Goal: Transaction & Acquisition: Purchase product/service

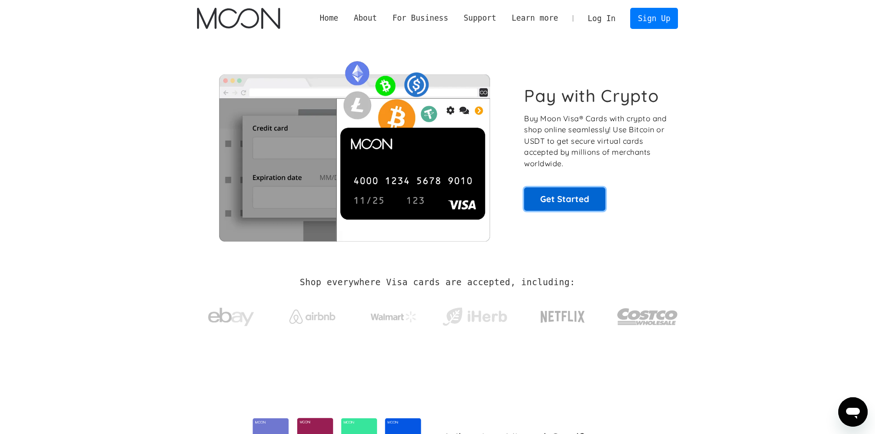
click at [558, 199] on link "Get Started" at bounding box center [564, 198] width 81 height 23
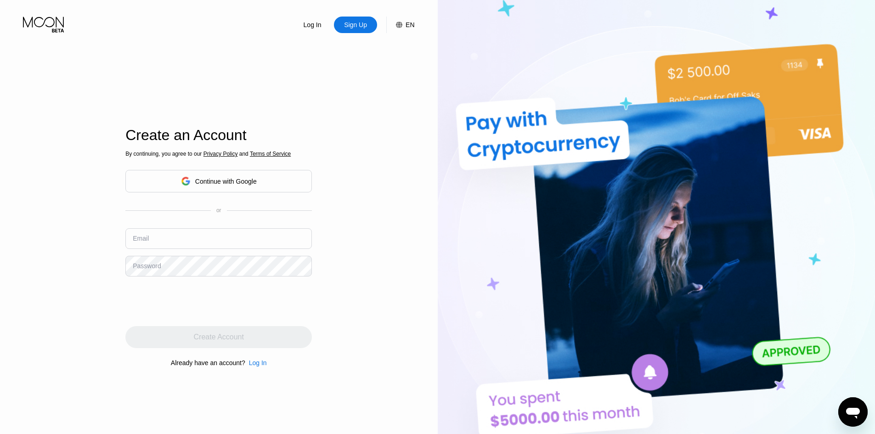
click at [78, 97] on div "Log In Sign Up EN Language Select an item Save Create an Account By continuing,…" at bounding box center [219, 239] width 438 height 478
click at [203, 173] on div "Continue with Google" at bounding box center [218, 181] width 186 height 23
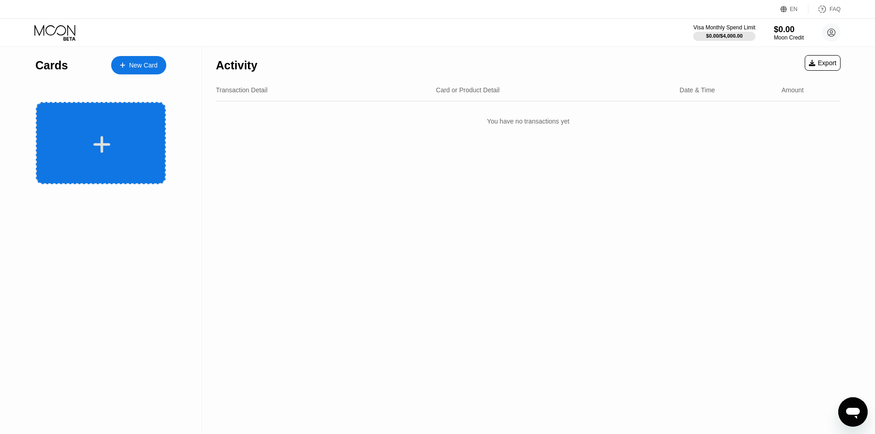
click at [125, 119] on div at bounding box center [101, 143] width 130 height 82
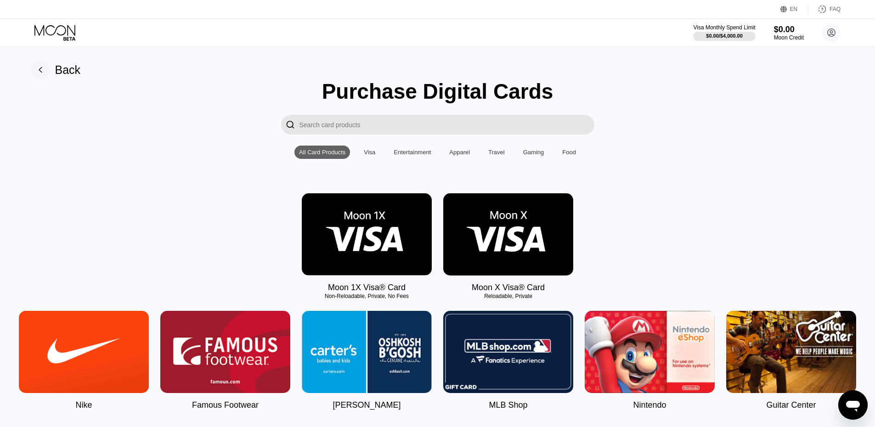
click at [508, 230] on img at bounding box center [508, 234] width 130 height 82
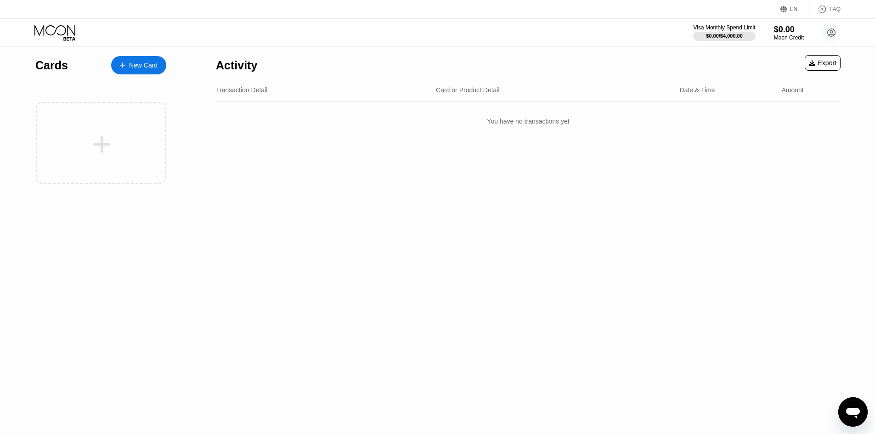
click at [154, 69] on div "New Card" at bounding box center [143, 66] width 28 height 8
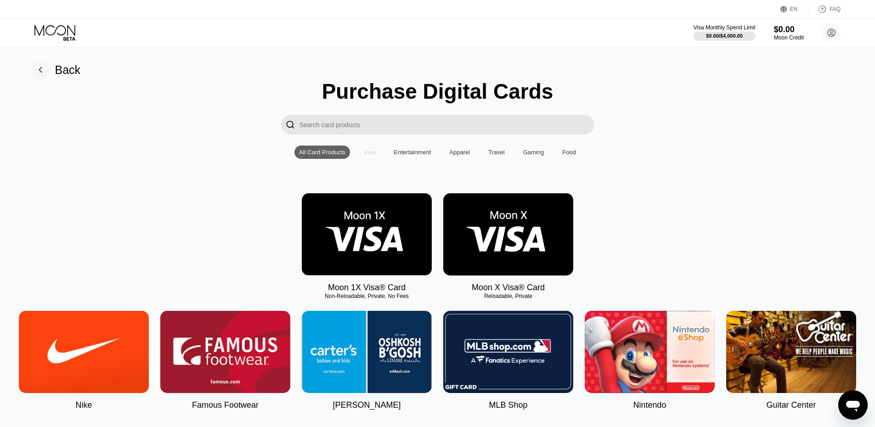
click at [378, 153] on div "Visa" at bounding box center [369, 152] width 21 height 13
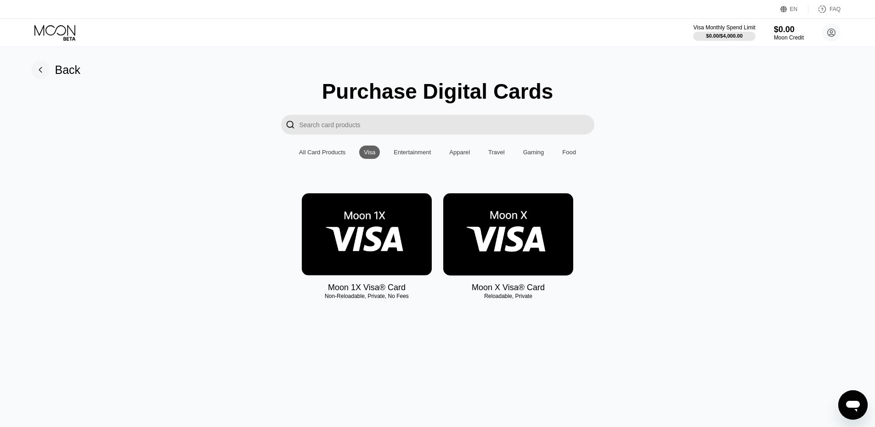
click at [502, 237] on img at bounding box center [508, 234] width 130 height 82
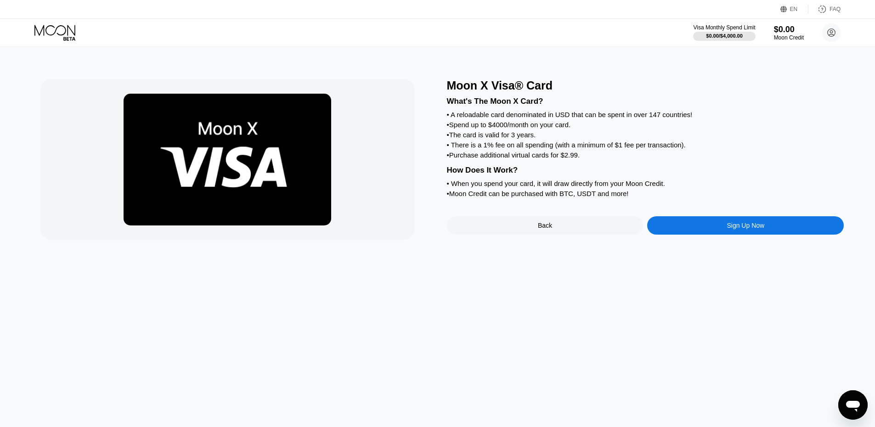
click at [687, 235] on div "Sign Up Now" at bounding box center [745, 225] width 197 height 18
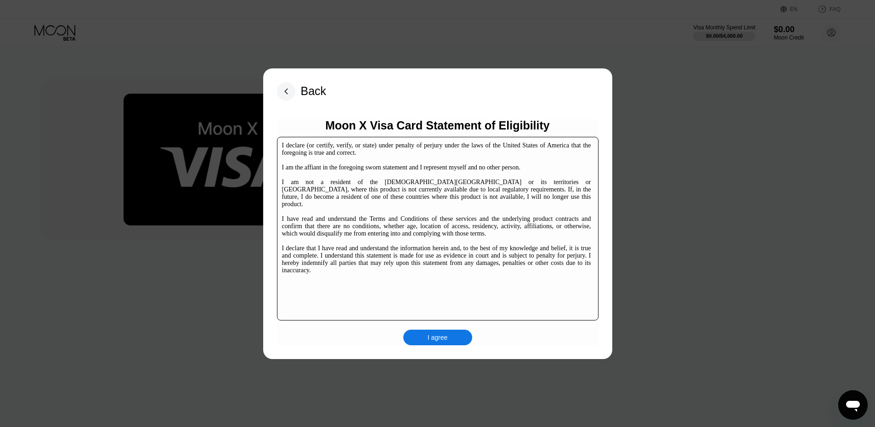
click at [438, 344] on div "I agree" at bounding box center [437, 338] width 69 height 16
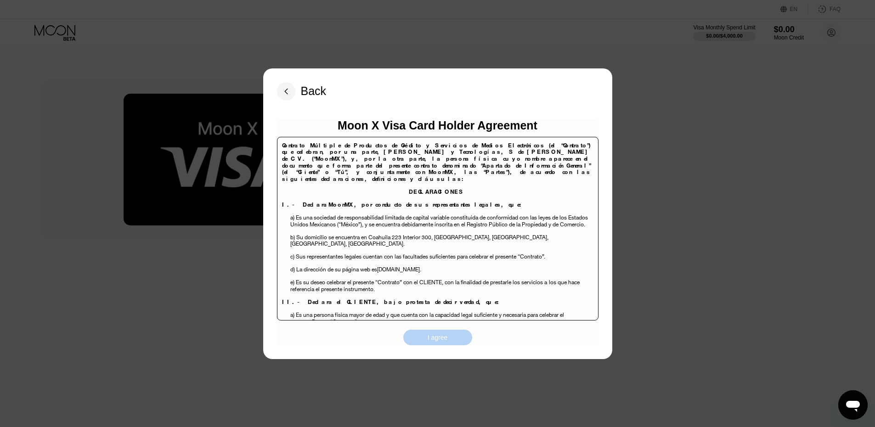
click at [437, 339] on div "I agree" at bounding box center [438, 337] width 20 height 8
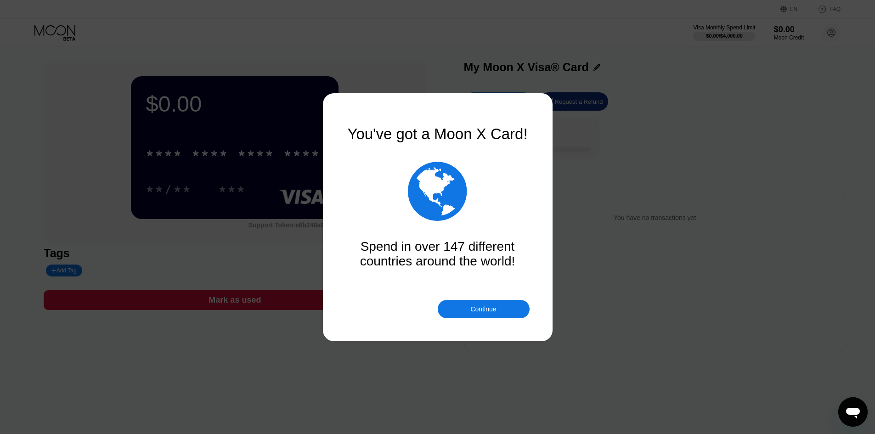
click at [468, 306] on div "Continue" at bounding box center [484, 309] width 92 height 18
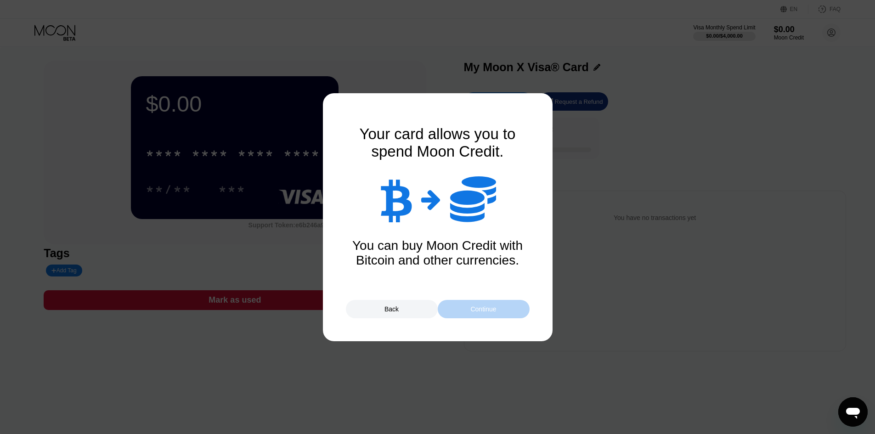
click at [469, 309] on div "Continue" at bounding box center [484, 309] width 92 height 18
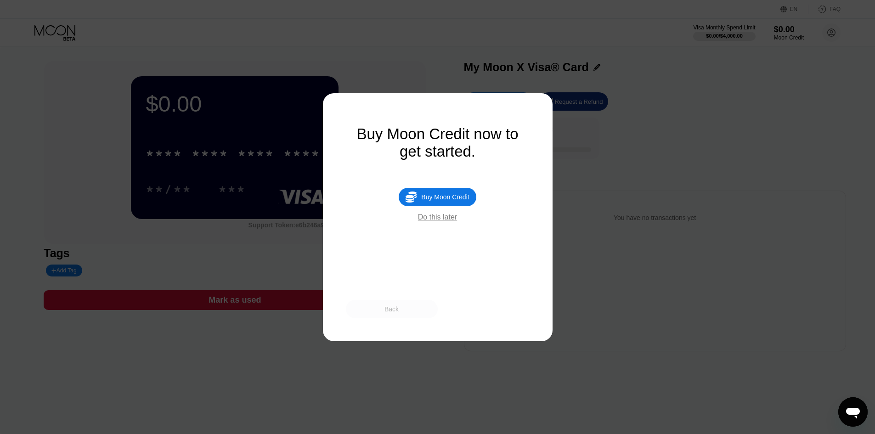
click at [411, 307] on div "Back" at bounding box center [392, 309] width 92 height 18
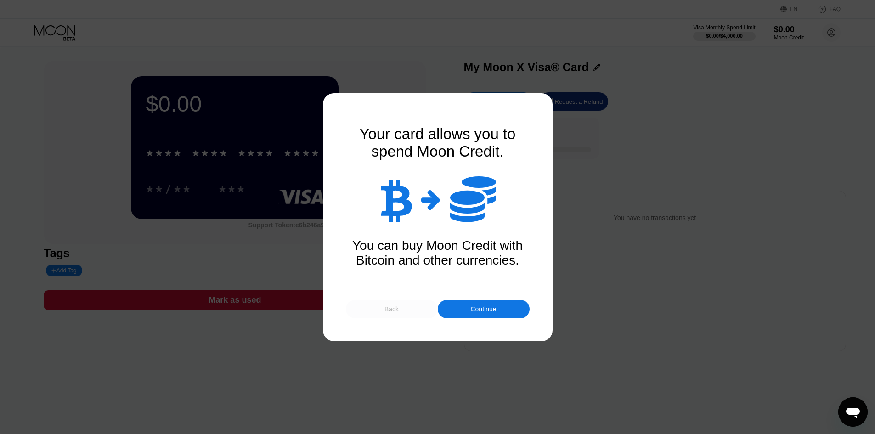
click at [416, 307] on div "Back" at bounding box center [392, 309] width 92 height 18
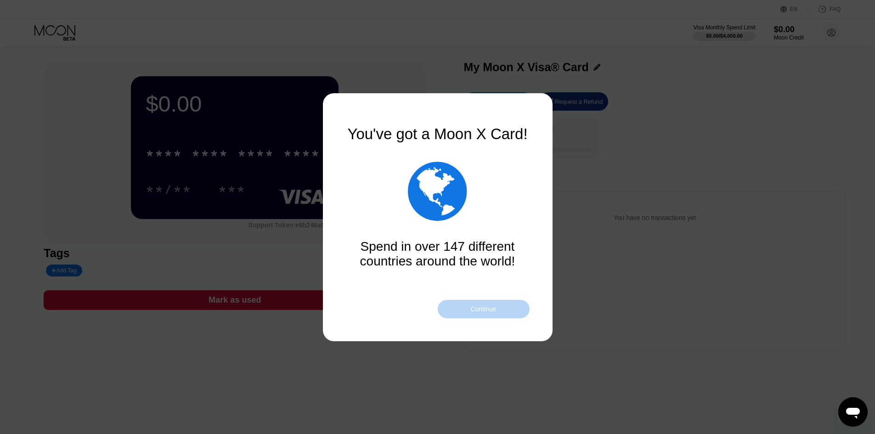
click at [463, 314] on div "Continue" at bounding box center [484, 309] width 92 height 18
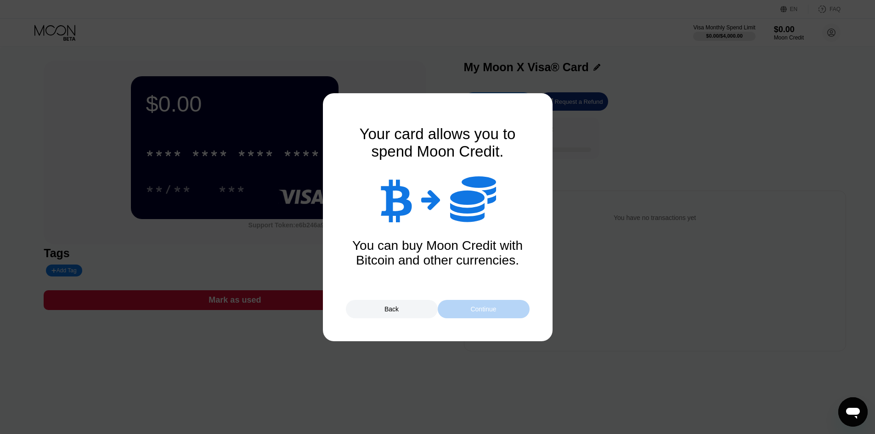
click at [469, 308] on div "Continue" at bounding box center [484, 309] width 92 height 18
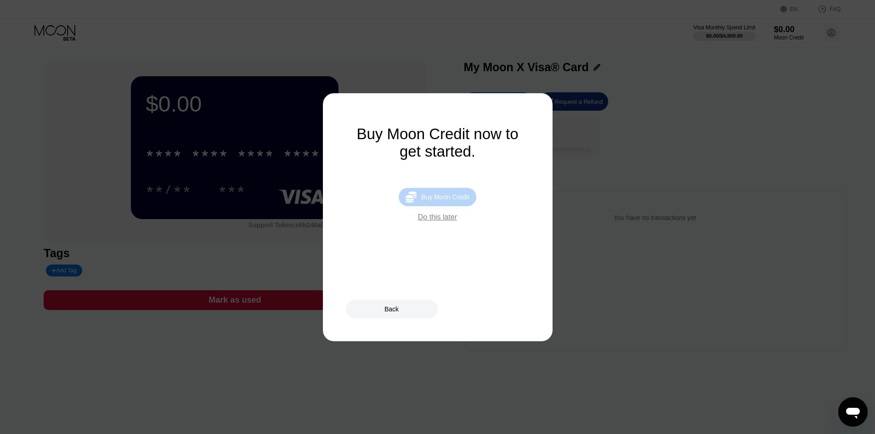
click at [458, 201] on div "Buy Moon Credit" at bounding box center [445, 196] width 48 height 7
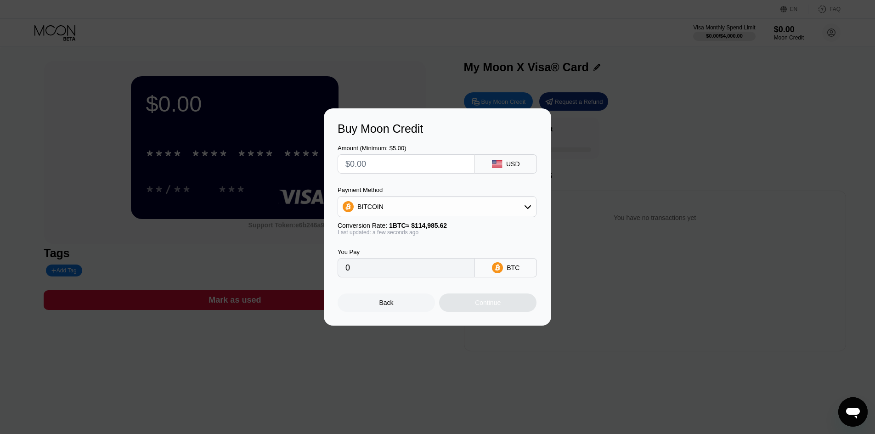
click at [418, 198] on div "BITCOIN" at bounding box center [437, 207] width 198 height 18
click at [410, 256] on div "USDT on TRON" at bounding box center [442, 251] width 173 height 7
type input "0.00"
click at [483, 272] on circle at bounding box center [485, 268] width 10 height 10
click at [504, 269] on div "USDT TRC-20" at bounding box center [512, 267] width 39 height 15
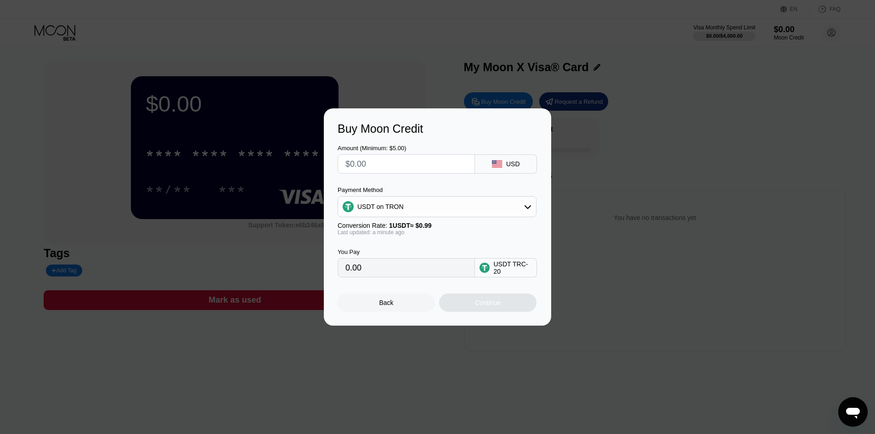
click at [430, 264] on input "0.00" at bounding box center [406, 268] width 122 height 18
click at [407, 273] on input "0.00" at bounding box center [406, 268] width 122 height 18
click at [384, 165] on input "text" at bounding box center [406, 164] width 122 height 18
type input "$5"
type input "5.05"
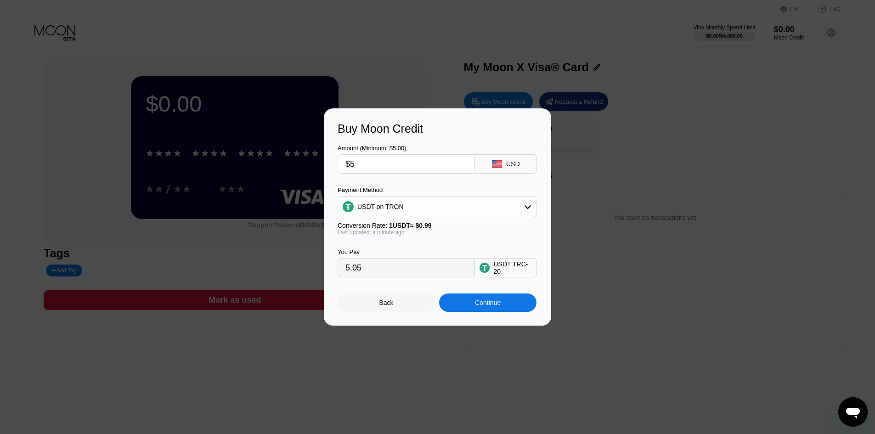
type input "$50"
type input "50.51"
type input "$50"
click at [469, 310] on div "Continue" at bounding box center [487, 303] width 97 height 18
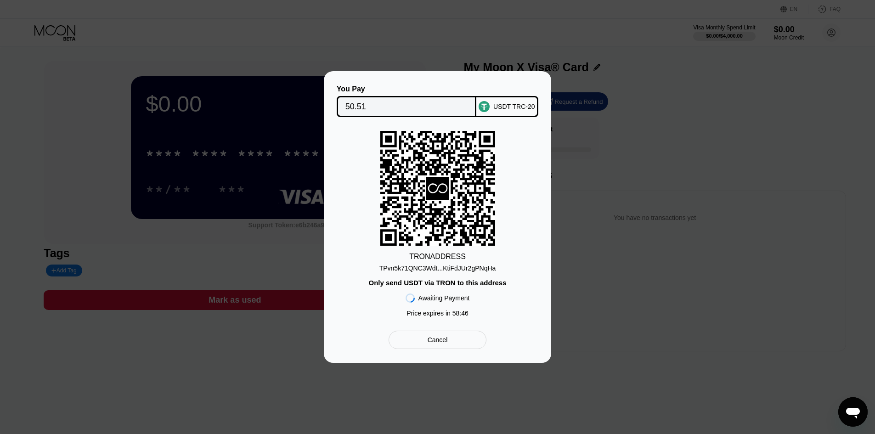
click at [446, 270] on div "TPvn5k71QNC3Wdt...KtiFdJUr2gPNqHa" at bounding box center [437, 268] width 117 height 7
click at [450, 344] on div "Cancel" at bounding box center [438, 340] width 98 height 18
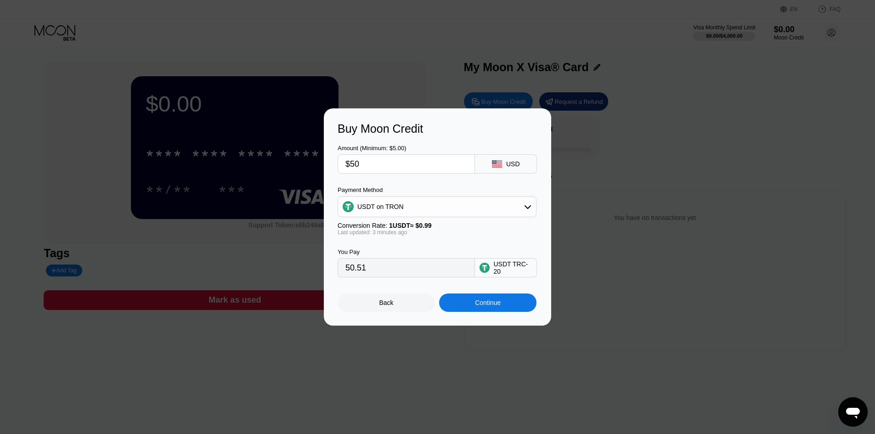
click at [418, 198] on div "USDT on TRON" at bounding box center [437, 207] width 198 height 18
click at [423, 271] on div "USDC on Polygon" at bounding box center [442, 272] width 173 height 7
type input "50.00000000"
click at [482, 301] on div "Continue" at bounding box center [487, 303] width 97 height 18
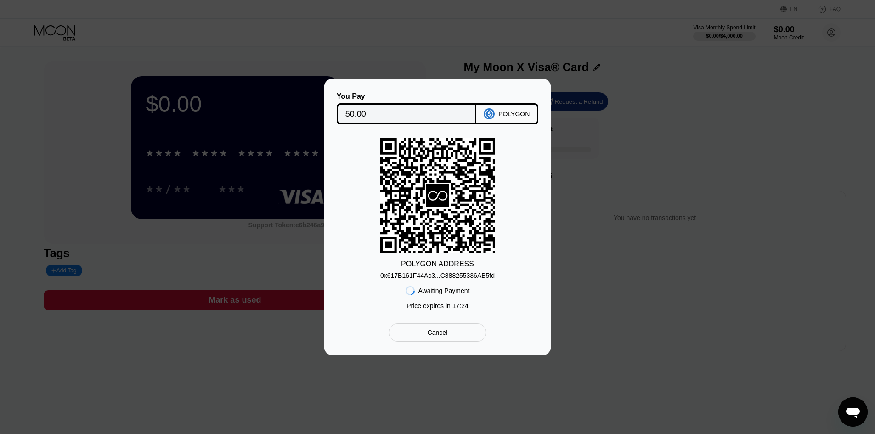
click at [446, 265] on div "POLYGON ADDRESS" at bounding box center [437, 264] width 73 height 8
click at [449, 275] on div "0x617B161F44Ac3...C888255336AB5fd" at bounding box center [437, 275] width 114 height 7
click at [442, 279] on div "0x617B161F44Ac3...C888255336AB5fd" at bounding box center [437, 275] width 114 height 7
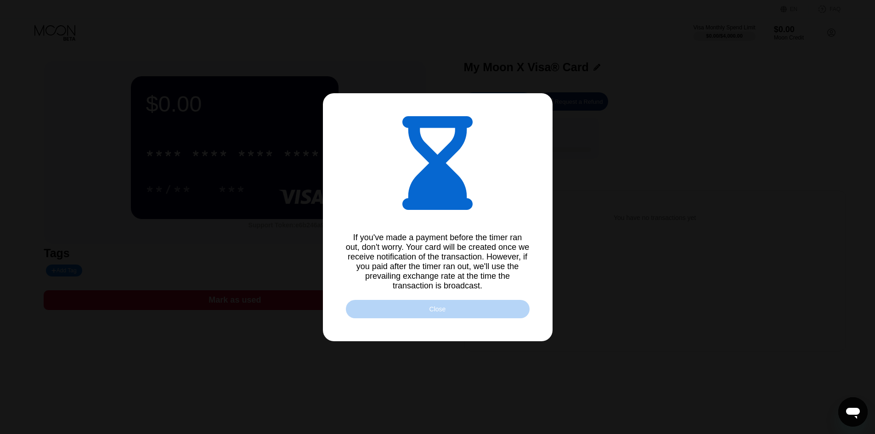
click at [425, 309] on div "Close" at bounding box center [438, 309] width 184 height 18
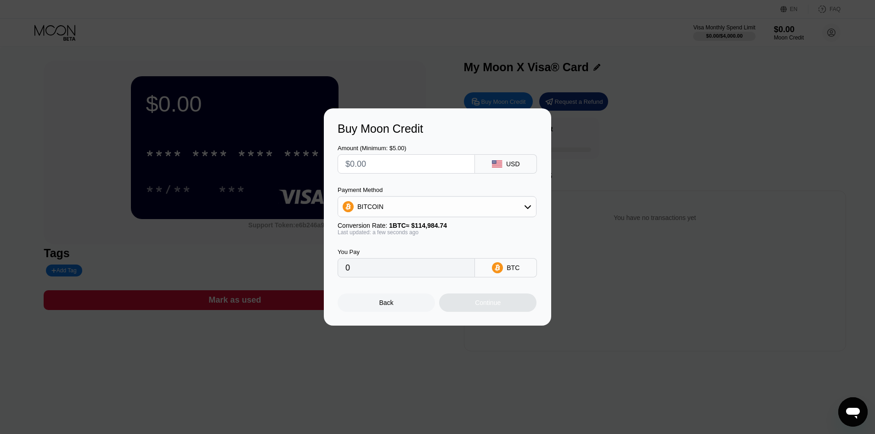
click at [402, 304] on div "Back" at bounding box center [386, 303] width 97 height 18
click at [437, 85] on div at bounding box center [441, 217] width 882 height 434
click at [390, 311] on div "Back" at bounding box center [386, 303] width 97 height 18
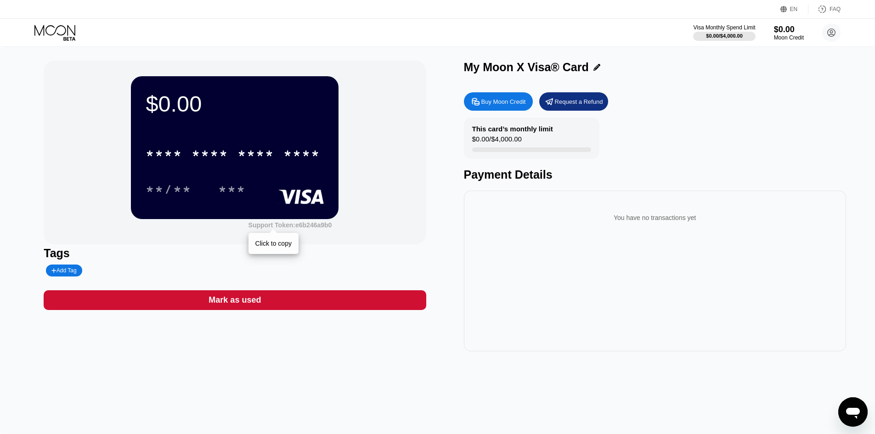
click at [303, 227] on div "Support Token: e6b246a9b0" at bounding box center [290, 224] width 84 height 7
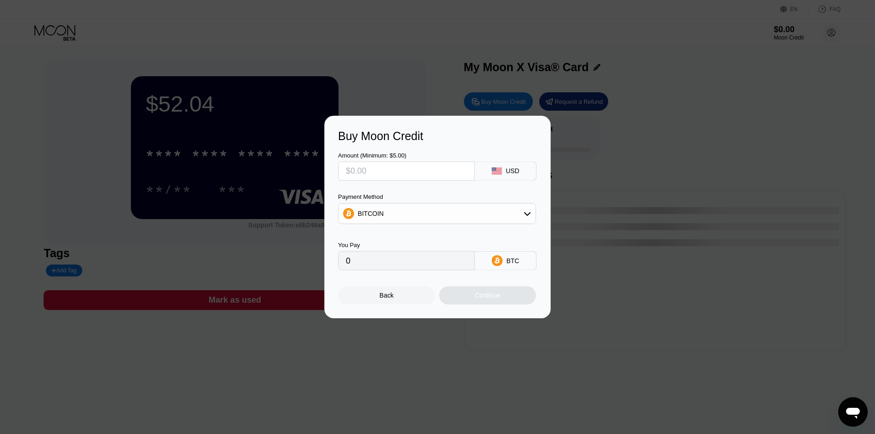
click at [631, 68] on div at bounding box center [441, 217] width 882 height 434
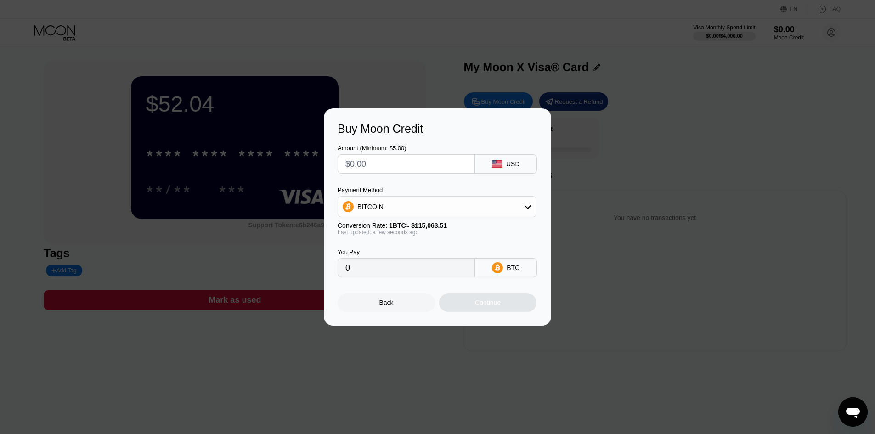
click at [545, 120] on div "Buy Moon Credit Amount (Minimum: $5.00) USD Payment Method BITCOIN Conversion R…" at bounding box center [437, 216] width 227 height 217
click at [540, 119] on div "Buy Moon Credit Amount (Minimum: $5.00) USD Payment Method BITCOIN Conversion R…" at bounding box center [437, 216] width 227 height 217
drag, startPoint x: 603, startPoint y: 145, endPoint x: 577, endPoint y: 170, distance: 36.1
click at [605, 146] on div "Buy Moon Credit Amount (Minimum: $5.00) USD Payment Method BITCOIN Conversion R…" at bounding box center [437, 216] width 875 height 217
click at [381, 306] on div "Back" at bounding box center [386, 302] width 14 height 7
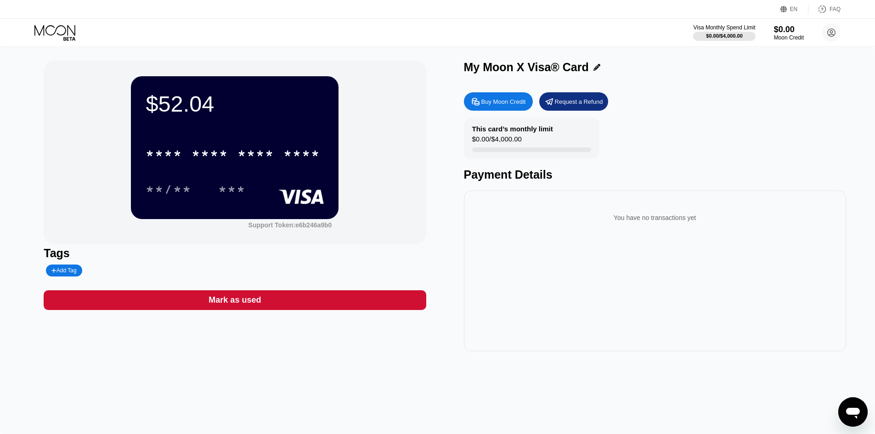
click at [576, 100] on div "Request a Refund" at bounding box center [573, 101] width 69 height 18
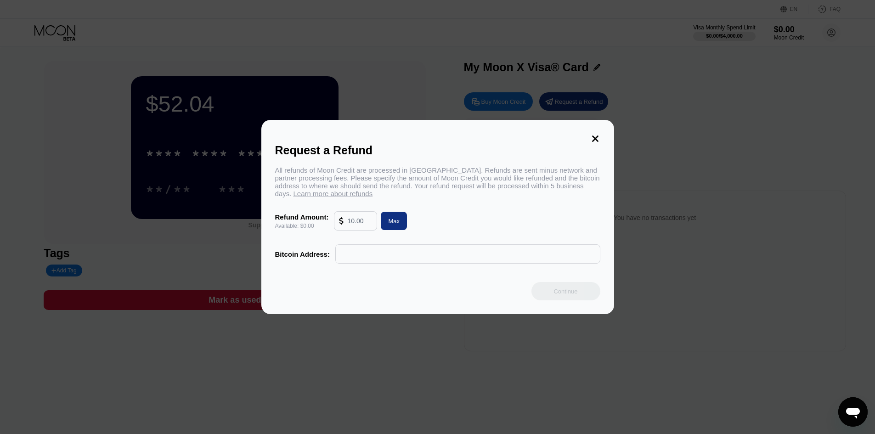
click at [596, 134] on icon at bounding box center [595, 139] width 10 height 10
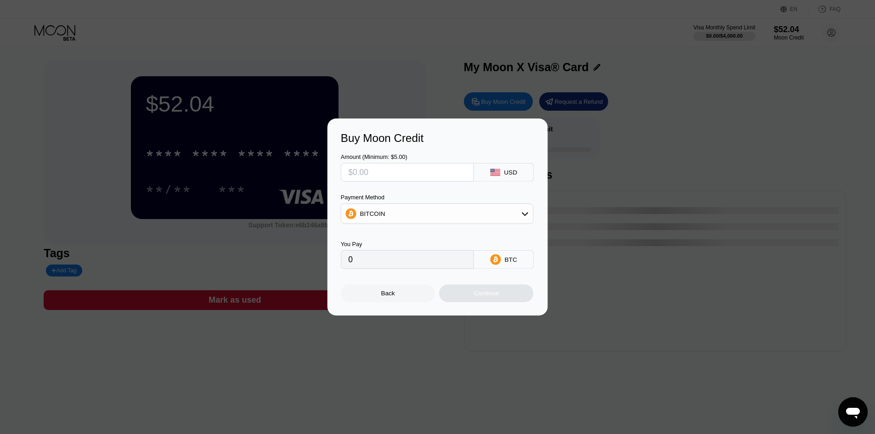
click at [271, 49] on div at bounding box center [441, 217] width 882 height 434
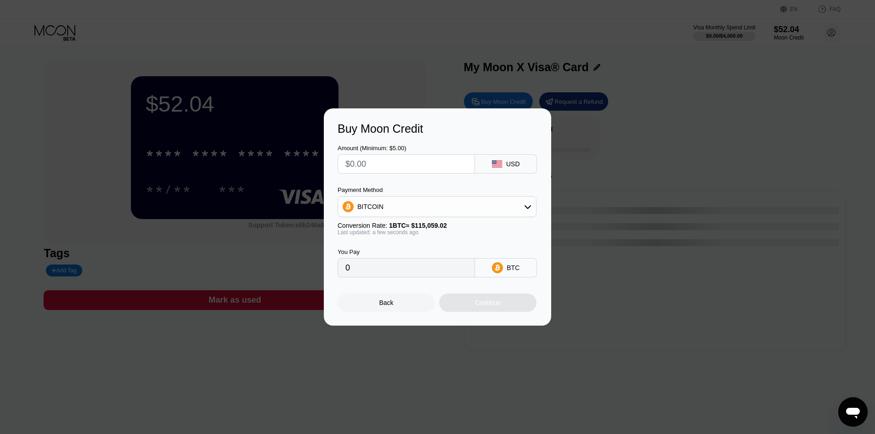
click at [372, 311] on div "Back" at bounding box center [386, 303] width 97 height 18
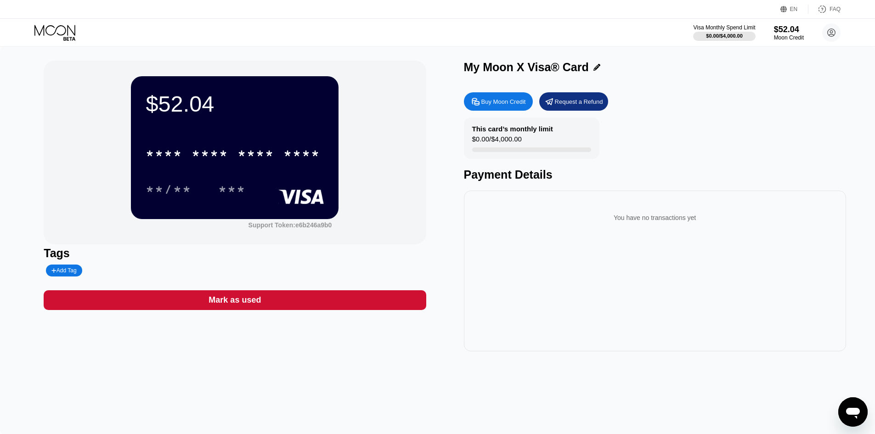
click at [57, 29] on icon at bounding box center [55, 33] width 43 height 16
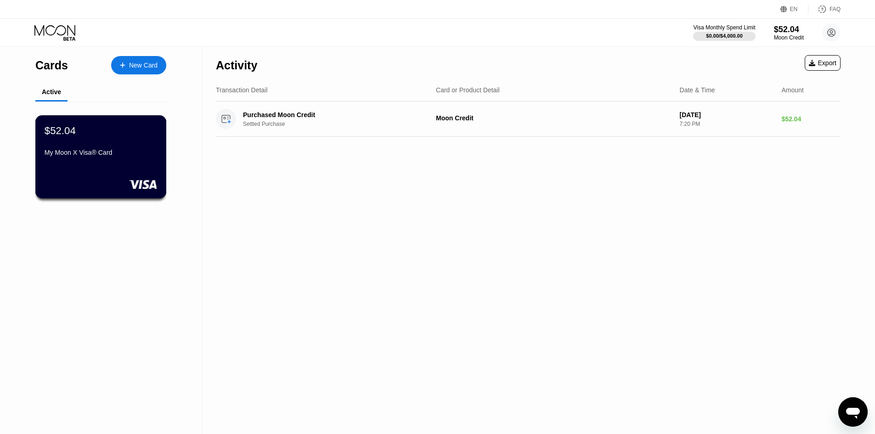
click at [134, 146] on div "$52.04 My Moon X Visa® Card" at bounding box center [101, 141] width 113 height 35
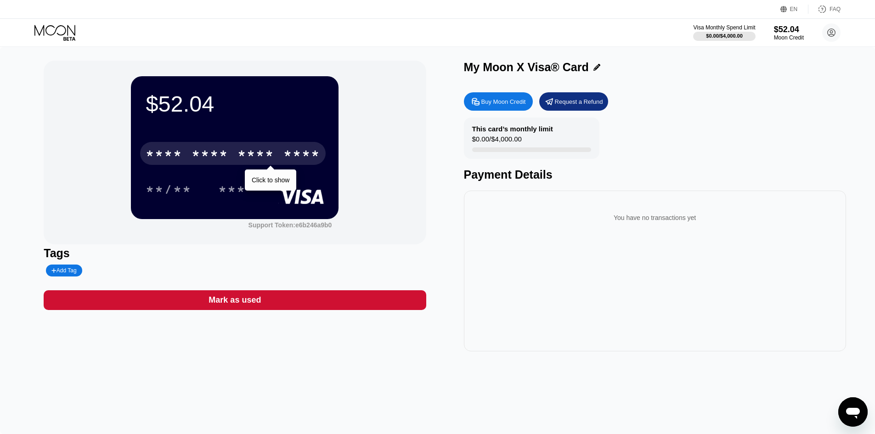
click at [192, 158] on div "* * * *" at bounding box center [210, 154] width 37 height 15
click at [199, 155] on div "* * * *" at bounding box center [210, 154] width 37 height 15
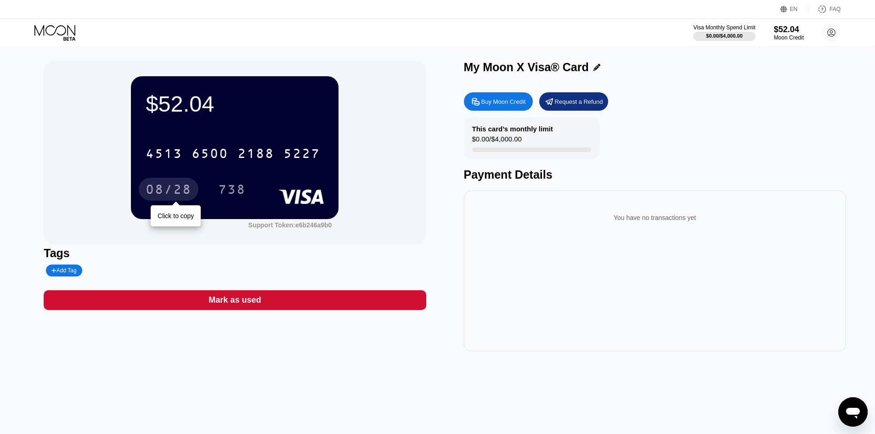
click at [176, 194] on div "08/28" at bounding box center [169, 190] width 46 height 15
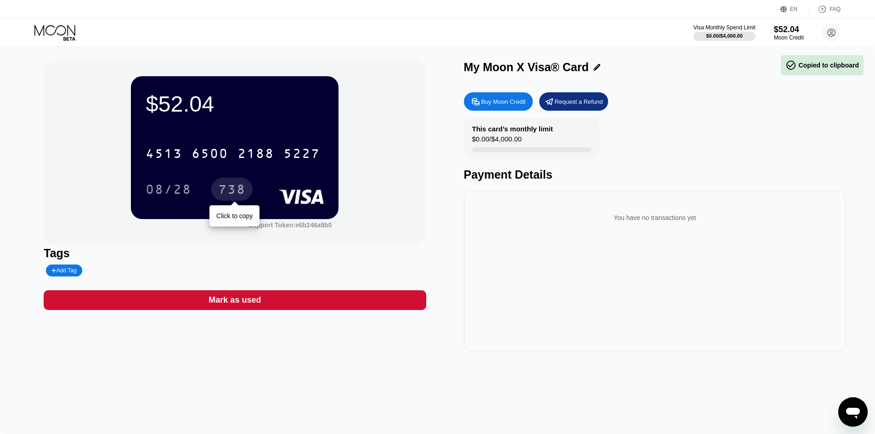
click at [240, 193] on div "738" at bounding box center [232, 190] width 28 height 15
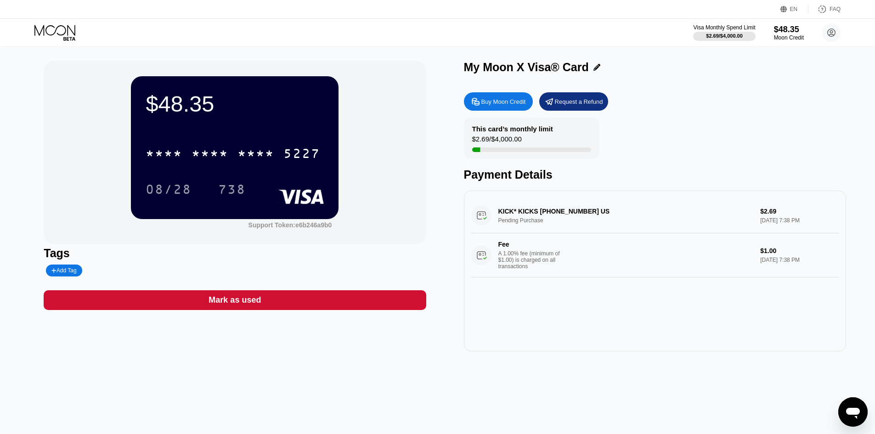
click at [207, 157] on div "* * * *" at bounding box center [210, 154] width 37 height 15
click at [172, 208] on div "$48.35 4513 6500 2188 5227 08/28 738" at bounding box center [235, 147] width 208 height 142
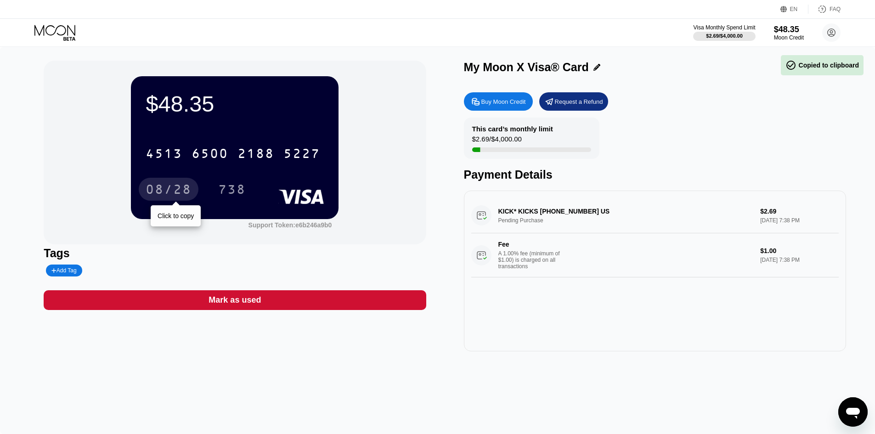
click at [167, 187] on div "08/28" at bounding box center [169, 190] width 46 height 15
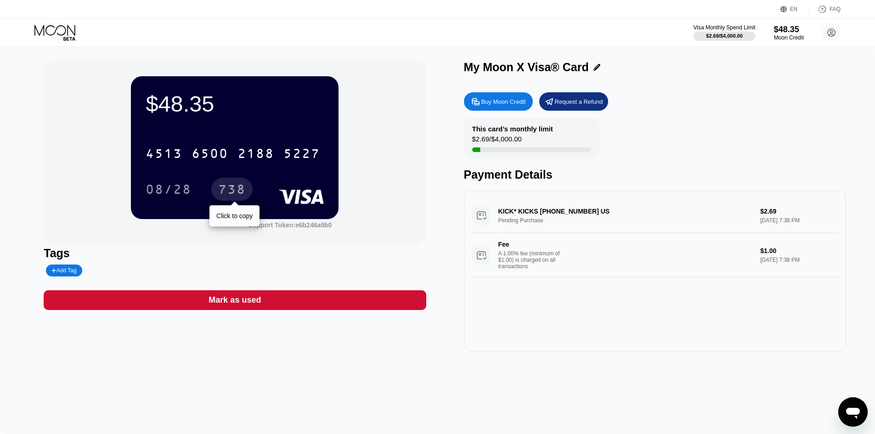
click at [222, 185] on div "738" at bounding box center [232, 190] width 28 height 15
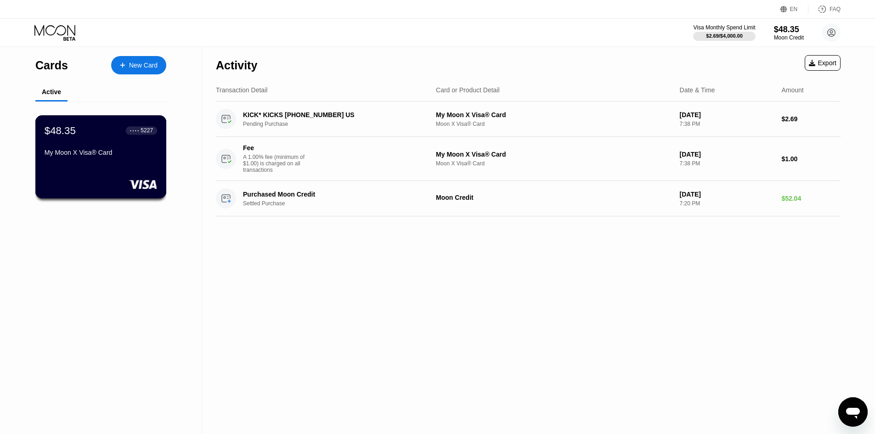
click at [106, 142] on div "$48.35 ● ● ● ● 5227 My Moon X Visa® Card" at bounding box center [101, 141] width 113 height 35
